Goal: Task Accomplishment & Management: Complete application form

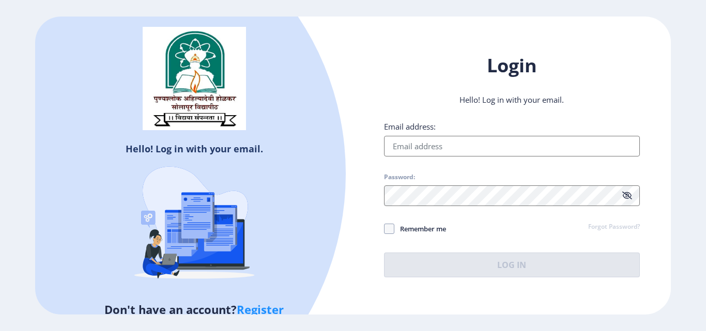
click at [257, 311] on link "Register" at bounding box center [260, 310] width 47 height 16
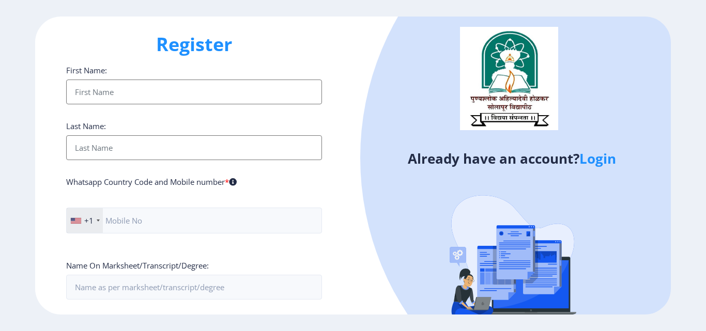
click at [199, 86] on input "First Name:" at bounding box center [194, 92] width 256 height 25
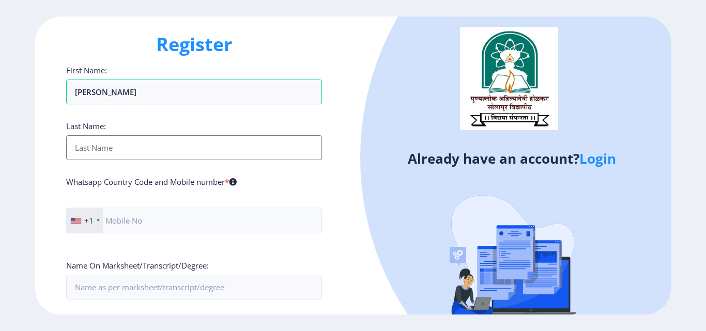
type input "[PERSON_NAME]"
click at [175, 156] on input "First Name:" at bounding box center [194, 147] width 256 height 25
type input "[PERSON_NAME]"
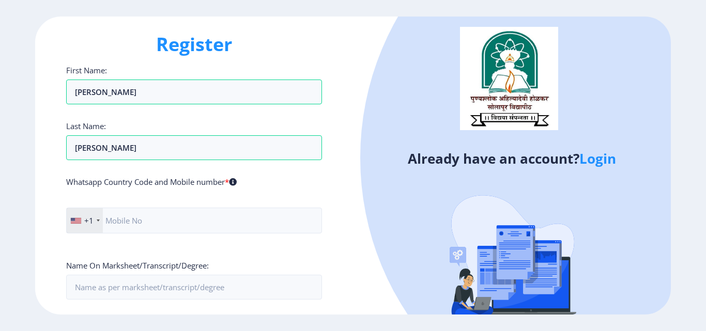
click at [95, 222] on div "+1" at bounding box center [85, 220] width 36 height 25
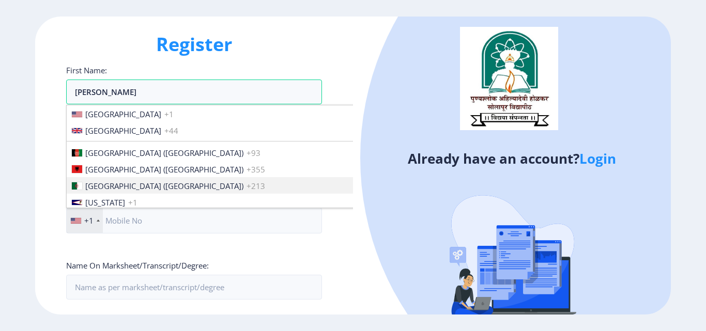
scroll to position [1583, 0]
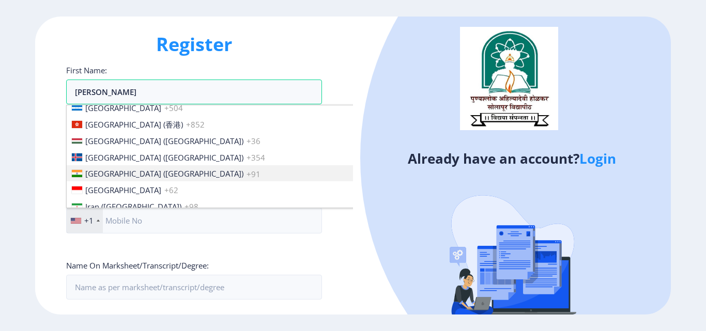
click at [120, 177] on span "[GEOGRAPHIC_DATA] ([GEOGRAPHIC_DATA])" at bounding box center [164, 174] width 158 height 10
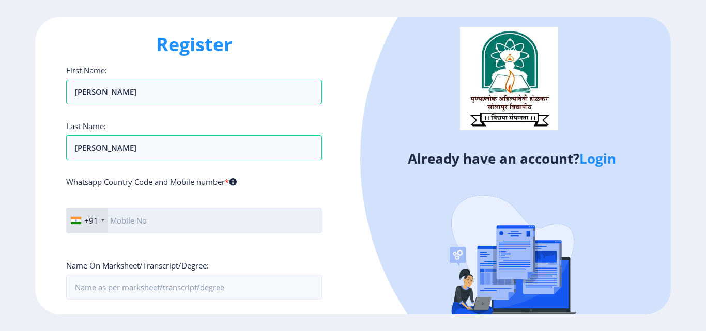
click at [150, 227] on input "text" at bounding box center [194, 221] width 256 height 26
type input "9923009580"
click at [345, 255] on div "Register First Name: [PERSON_NAME] Last Name: [PERSON_NAME] Whatsapp Country Co…" at bounding box center [194, 166] width 318 height 298
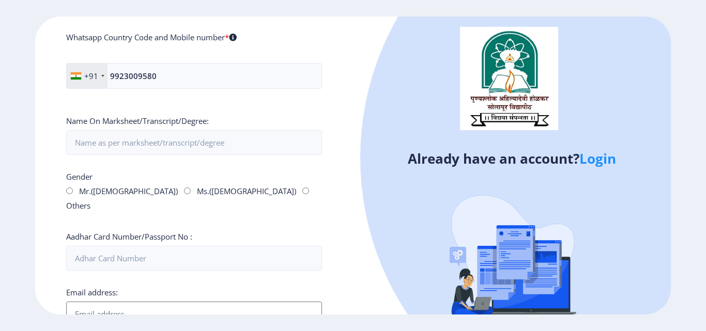
scroll to position [165, 0]
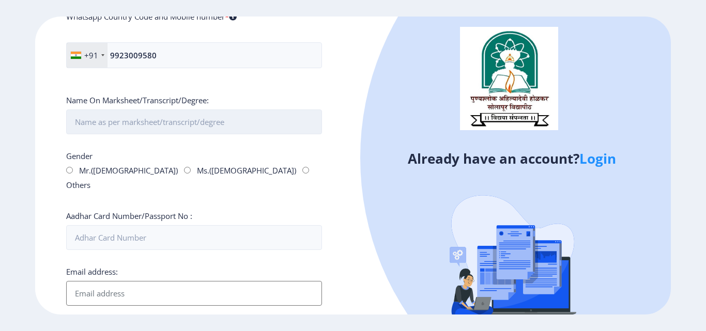
click at [166, 124] on input "First Name:" at bounding box center [194, 122] width 256 height 25
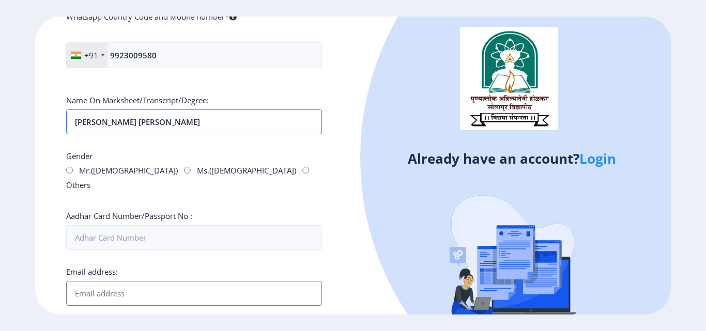
type input "[PERSON_NAME] [PERSON_NAME]"
click at [69, 171] on input "Mr.([DEMOGRAPHIC_DATA])" at bounding box center [69, 170] width 7 height 7
radio input "true"
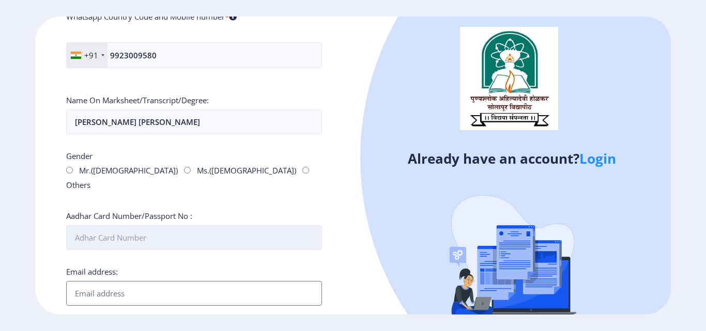
click at [145, 225] on input "Aadhar Card Number/Passport No :" at bounding box center [194, 237] width 256 height 25
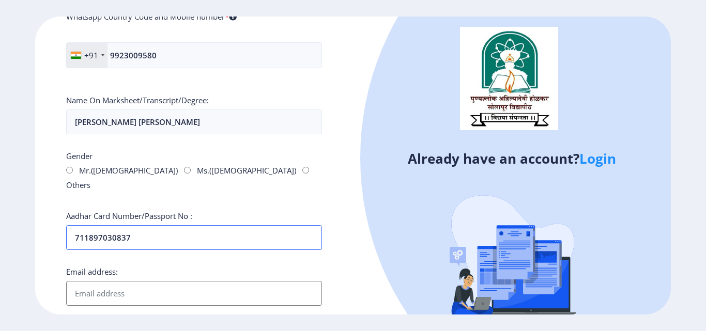
type input "711897030837"
click at [158, 282] on input "Email address:" at bounding box center [194, 293] width 256 height 25
click at [359, 267] on div "Already have an account? Login" at bounding box center [512, 185] width 318 height 336
click at [251, 281] on input "Email address:" at bounding box center [194, 293] width 256 height 25
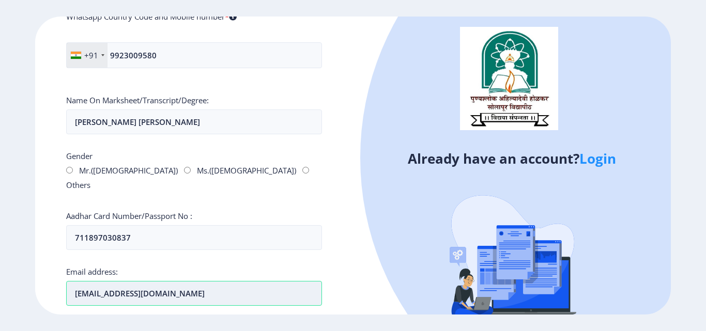
type input "[EMAIL_ADDRESS][DOMAIN_NAME]"
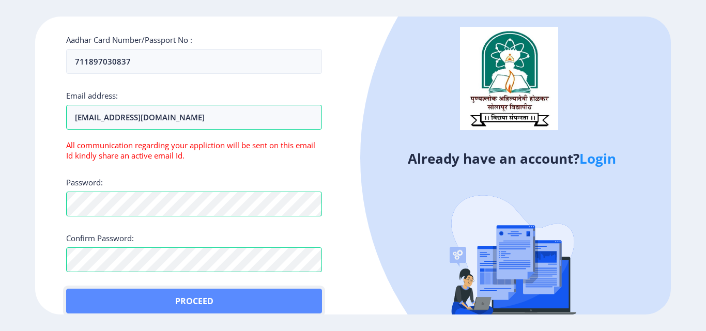
click at [242, 289] on button "Proceed" at bounding box center [194, 301] width 256 height 25
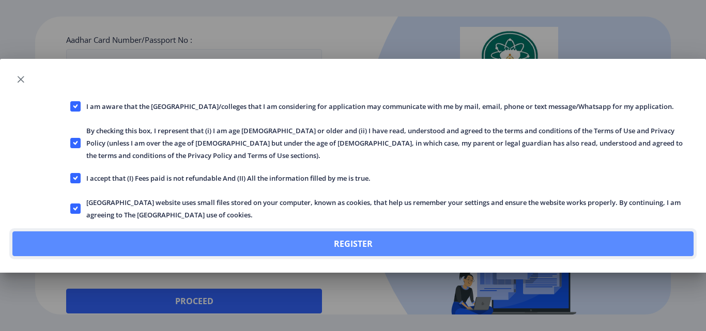
click at [331, 246] on button "Register" at bounding box center [352, 244] width 681 height 25
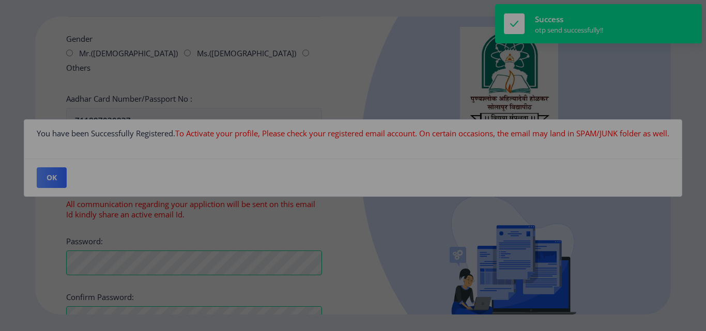
scroll to position [401, 0]
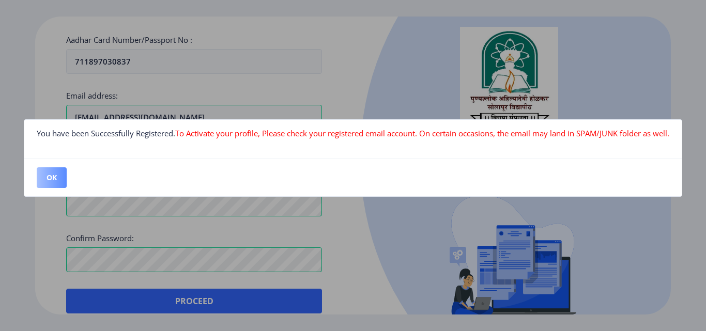
click at [49, 184] on button "OK" at bounding box center [52, 178] width 30 height 21
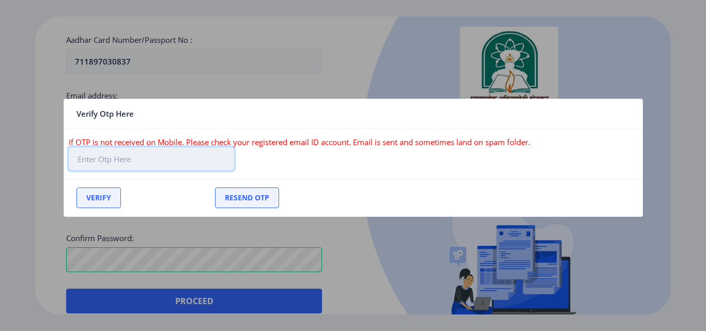
click at [169, 159] on input "text" at bounding box center [151, 158] width 165 height 23
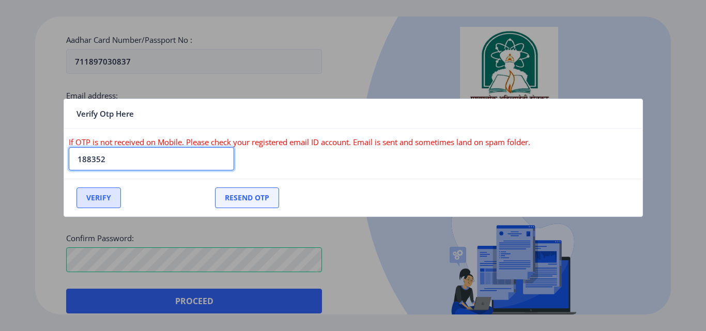
type input "188352"
click at [91, 192] on button "Verify" at bounding box center [99, 198] width 44 height 21
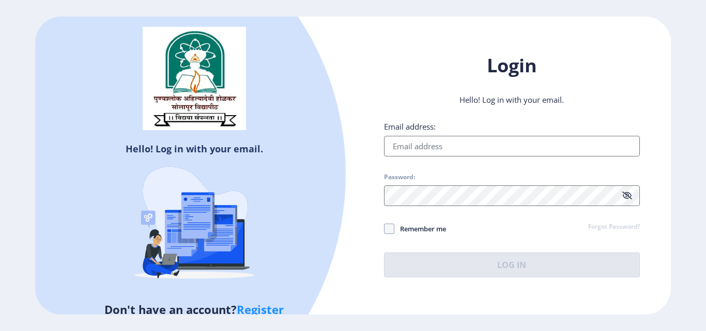
click at [425, 142] on input "Email address:" at bounding box center [512, 146] width 256 height 21
click at [421, 147] on input "Email address:" at bounding box center [512, 146] width 256 height 21
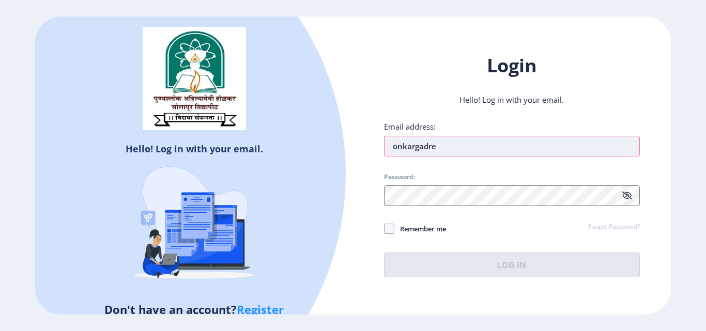
type input "[EMAIL_ADDRESS][DOMAIN_NAME]"
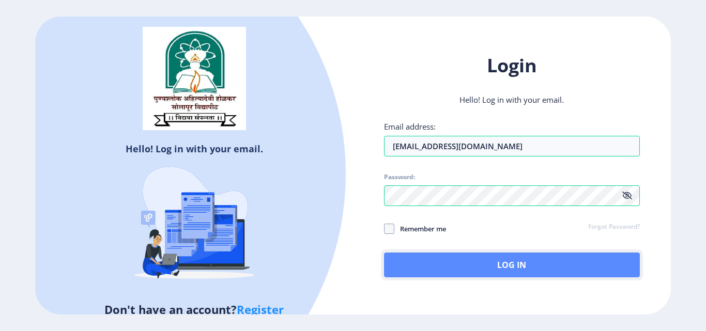
click at [452, 264] on button "Log In" at bounding box center [512, 265] width 256 height 25
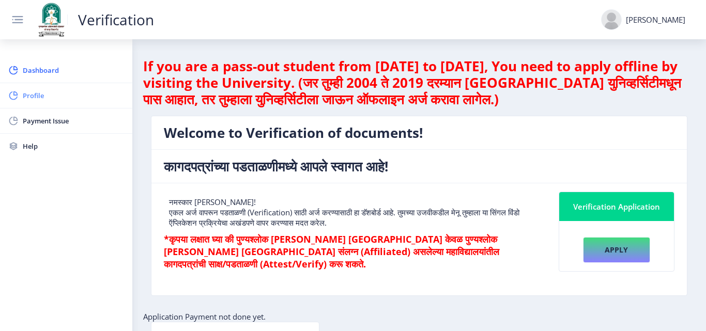
click at [42, 102] on link "Profile" at bounding box center [66, 95] width 132 height 25
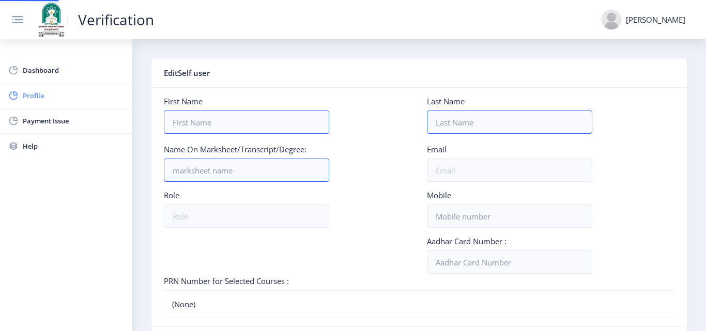
type input "[PERSON_NAME]"
type input "[PERSON_NAME] [PERSON_NAME]"
type input "[EMAIL_ADDRESS][DOMAIN_NAME]"
type input "student"
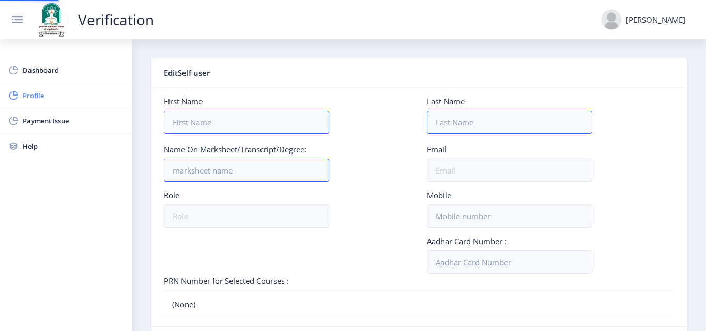
type input "9923009580"
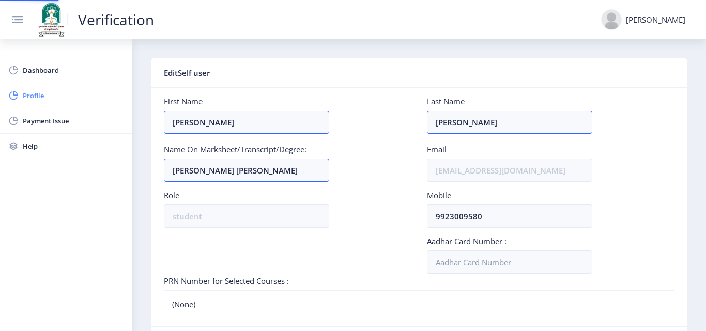
type input "711897030837"
click at [225, 263] on div at bounding box center [287, 252] width 263 height 32
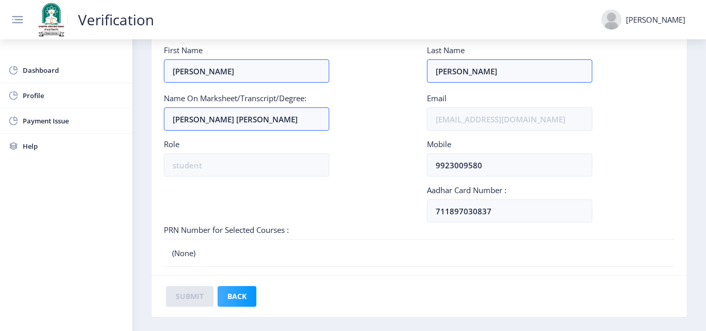
scroll to position [91, 0]
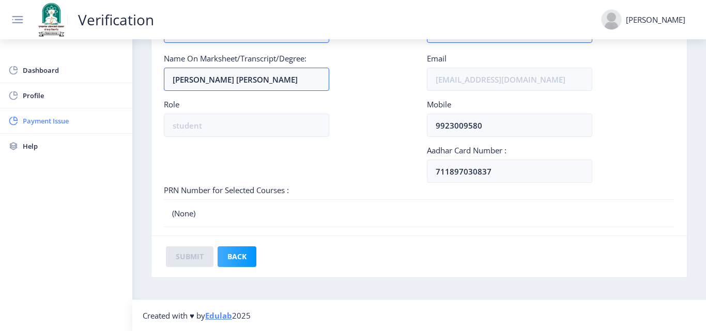
click at [74, 124] on span "Payment Issue" at bounding box center [73, 121] width 101 height 12
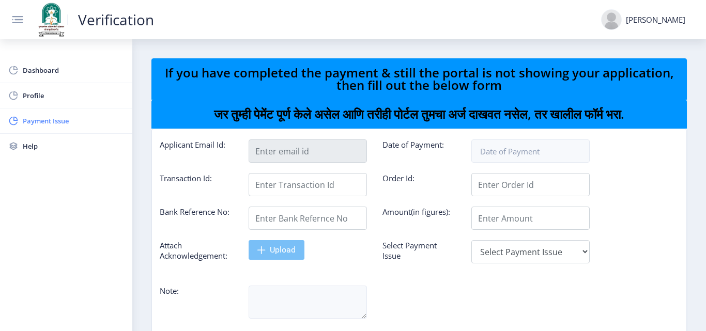
type input "[EMAIL_ADDRESS][DOMAIN_NAME]"
click at [145, 218] on nb-layout-column "If you have completed the payment & still the portal is not showing your applic…" at bounding box center [419, 220] width 574 height 362
click at [44, 74] on span "Dashboard" at bounding box center [73, 70] width 101 height 12
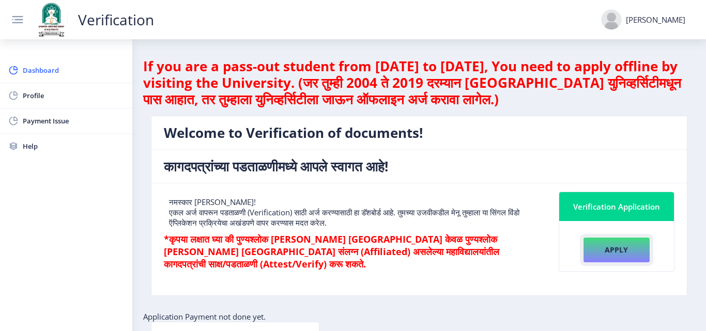
click at [611, 253] on button "Apply" at bounding box center [616, 250] width 67 height 26
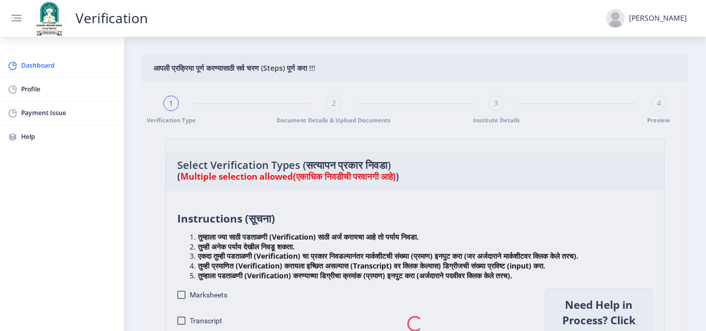
click at [142, 175] on nb-spinner at bounding box center [415, 324] width 546 height 539
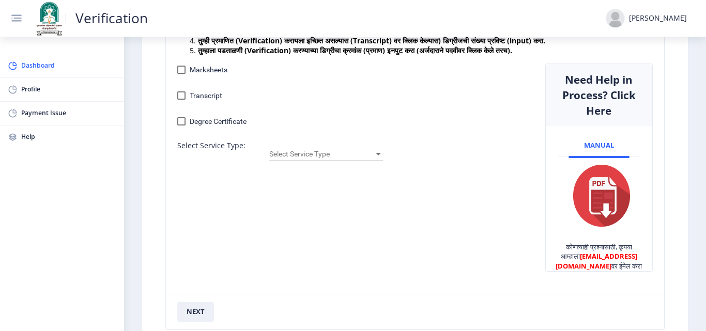
scroll to position [227, 0]
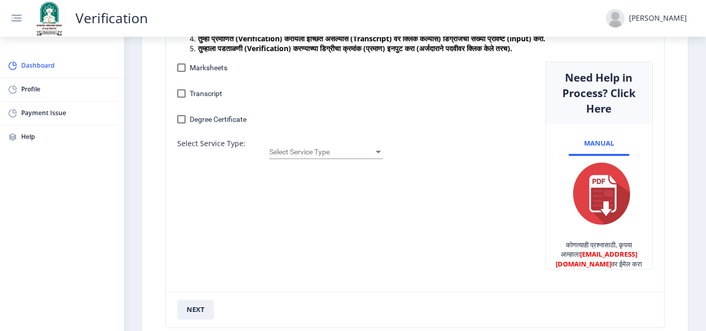
click at [17, 16] on rect at bounding box center [16, 14] width 10 height 1
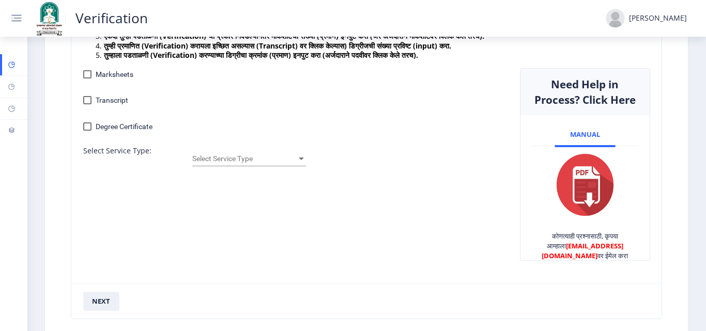
click at [17, 17] on rect at bounding box center [16, 17] width 13 height 13
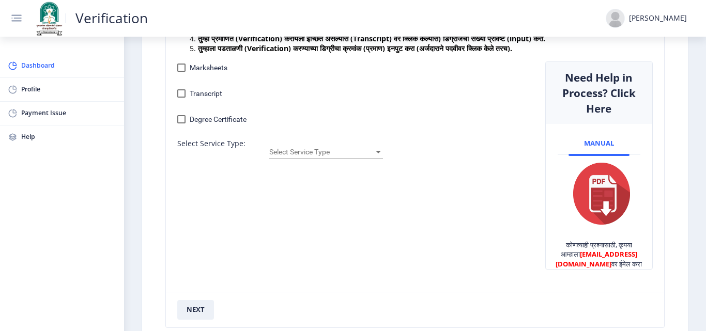
click at [626, 19] on div at bounding box center [616, 19] width 20 height 20
click at [669, 93] on span "Log out" at bounding box center [665, 95] width 62 height 12
